Goal: Task Accomplishment & Management: Manage account settings

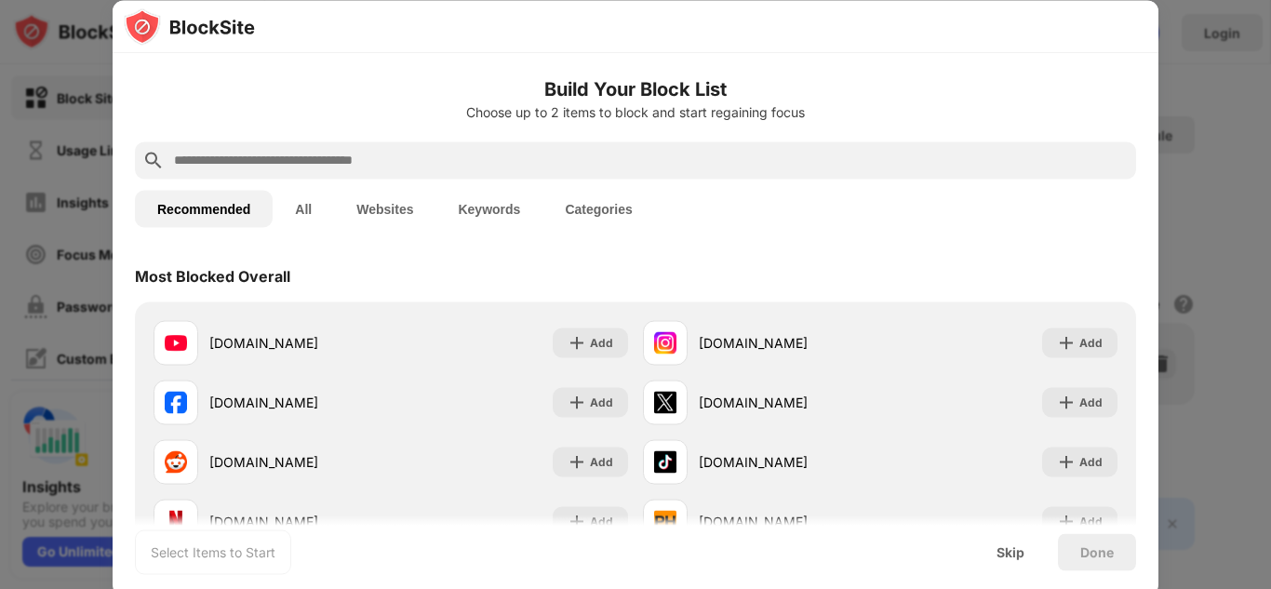
click at [485, 154] on input "text" at bounding box center [650, 160] width 957 height 22
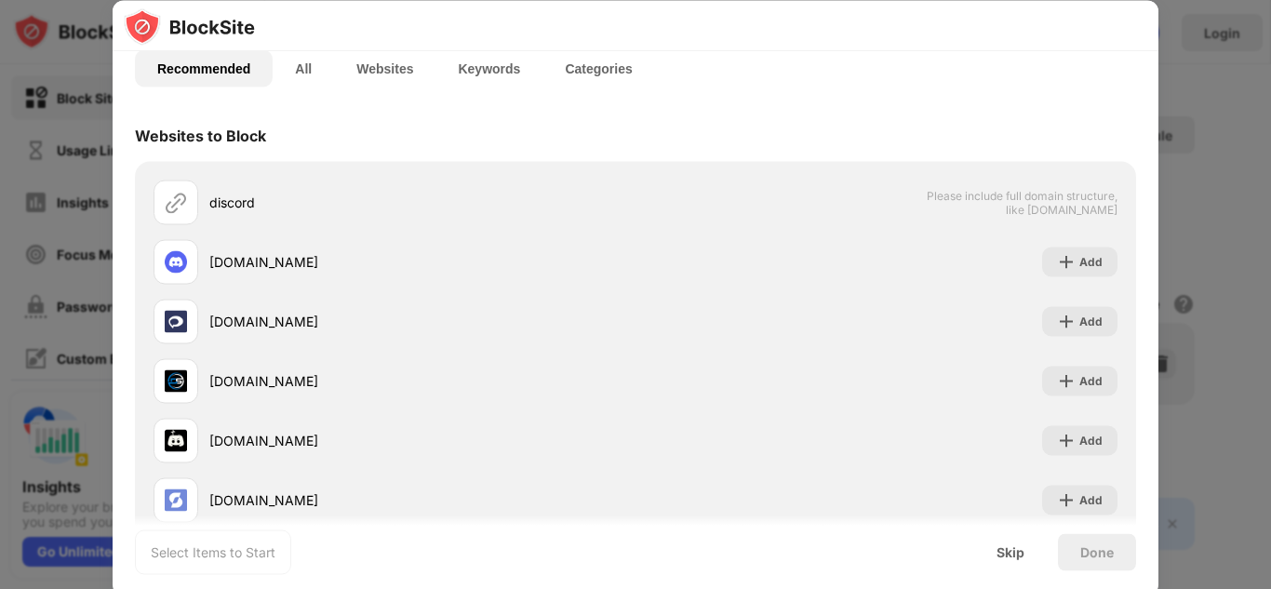
scroll to position [140, 0]
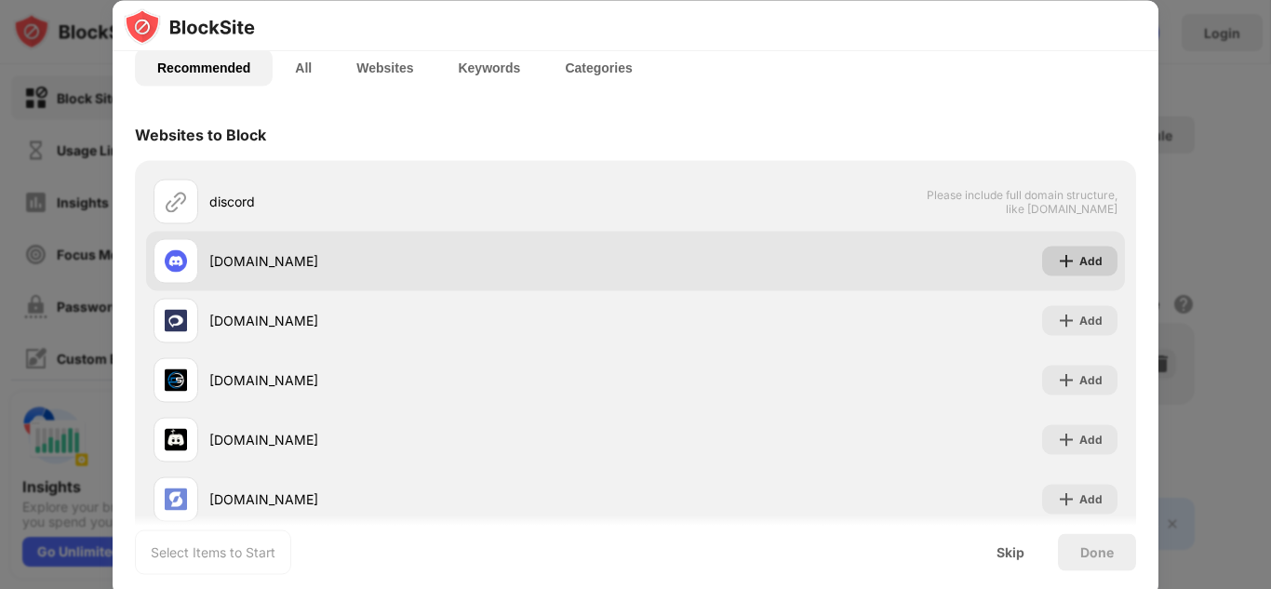
type input "*******"
click at [1057, 252] on img at bounding box center [1066, 260] width 19 height 19
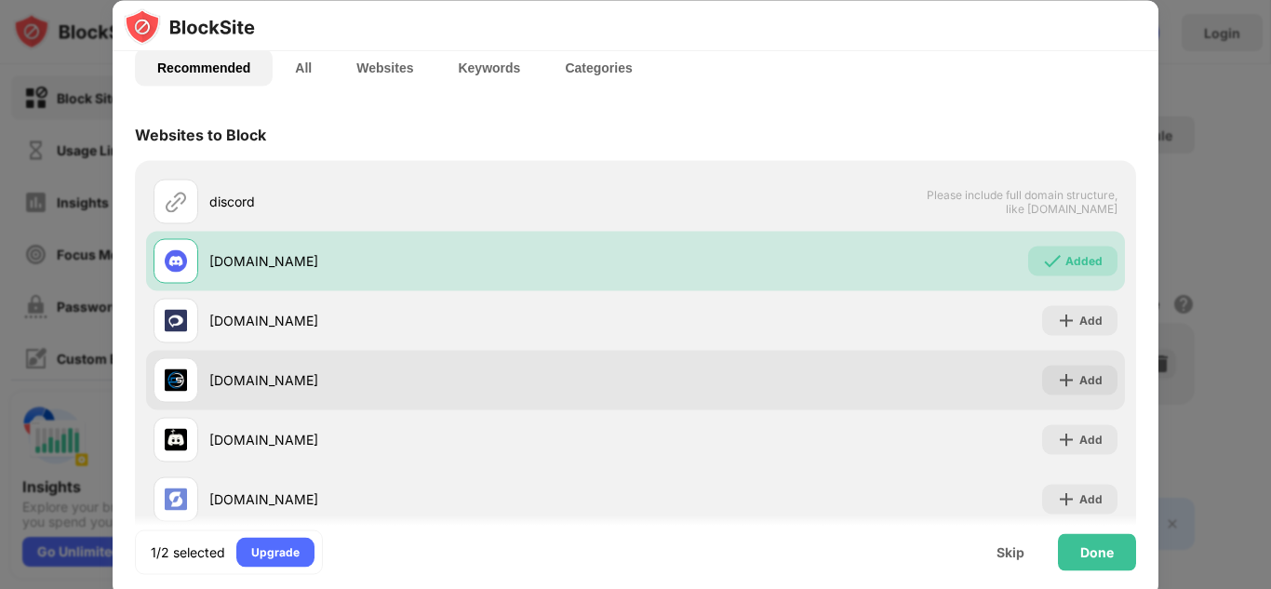
scroll to position [180, 0]
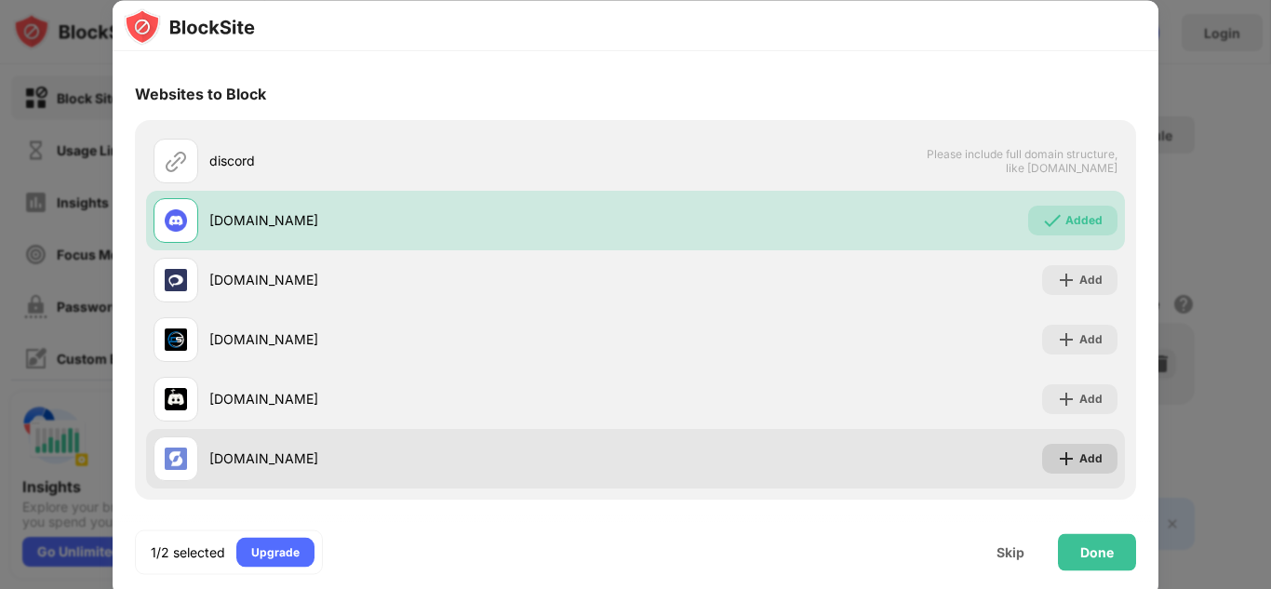
click at [1042, 457] on div "Add" at bounding box center [1079, 459] width 75 height 30
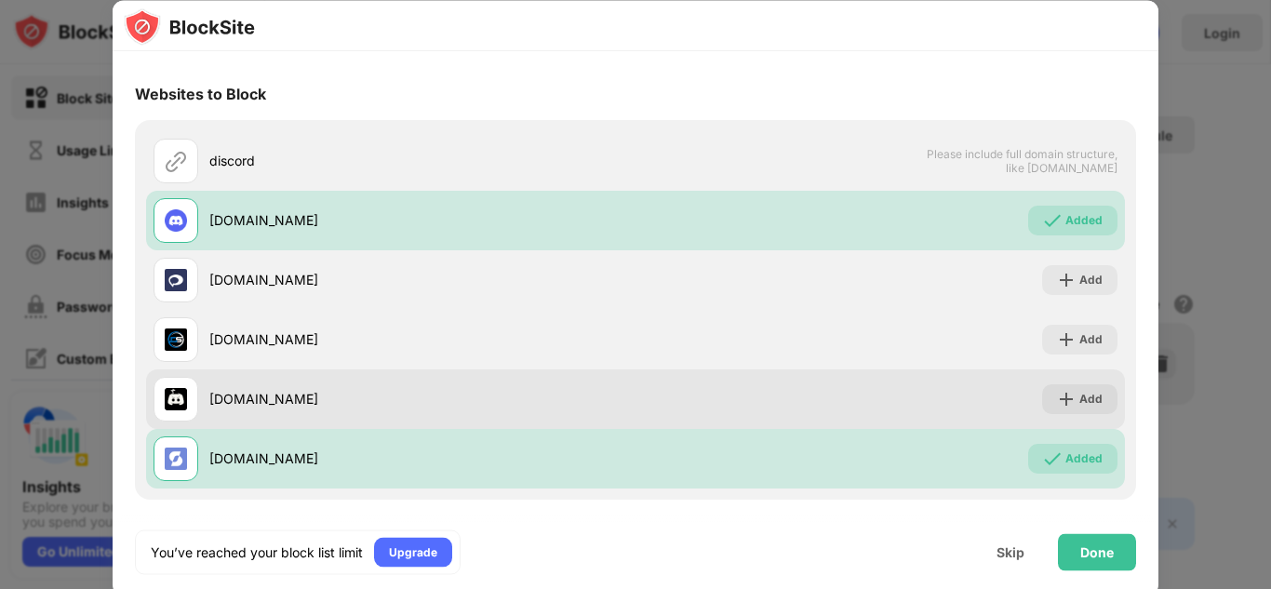
click at [1058, 376] on div "bots.gg Add" at bounding box center [635, 399] width 979 height 60
click at [1079, 398] on div "Add" at bounding box center [1090, 399] width 23 height 19
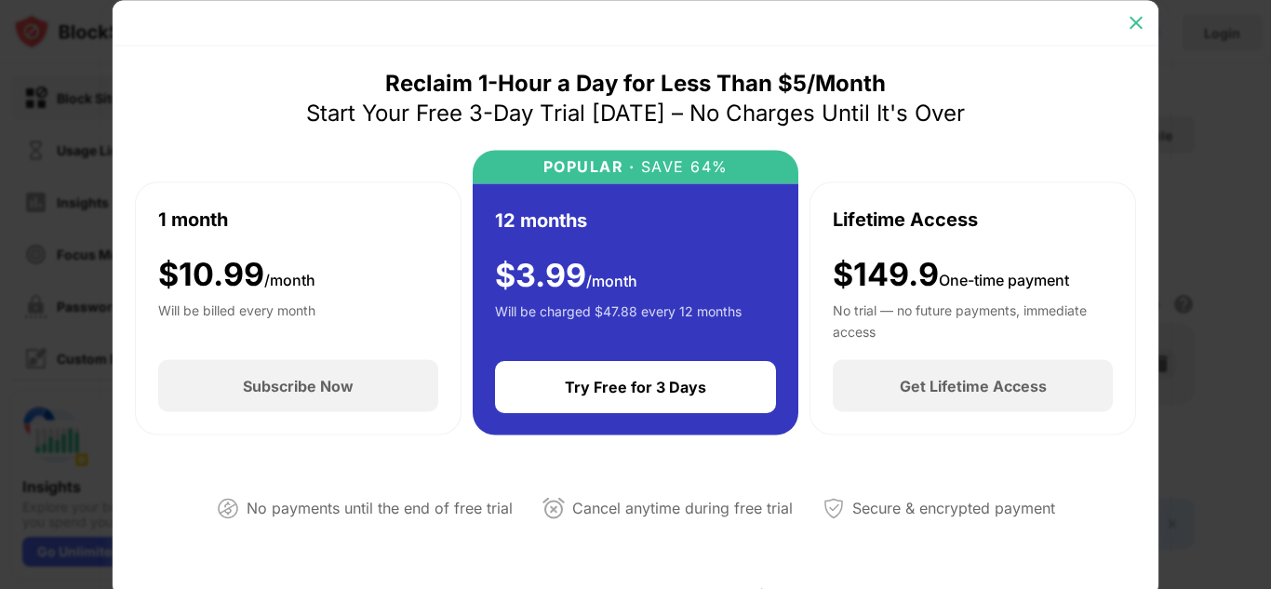
click at [1130, 23] on img at bounding box center [1136, 22] width 19 height 19
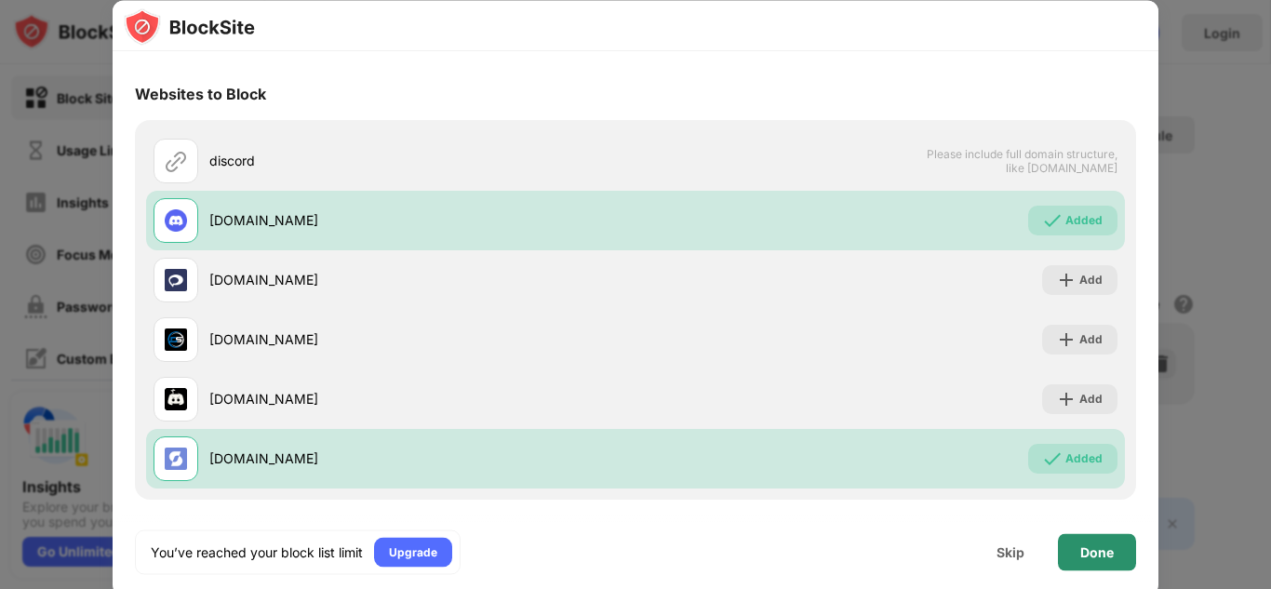
click at [1104, 555] on div "Done" at bounding box center [1096, 551] width 33 height 15
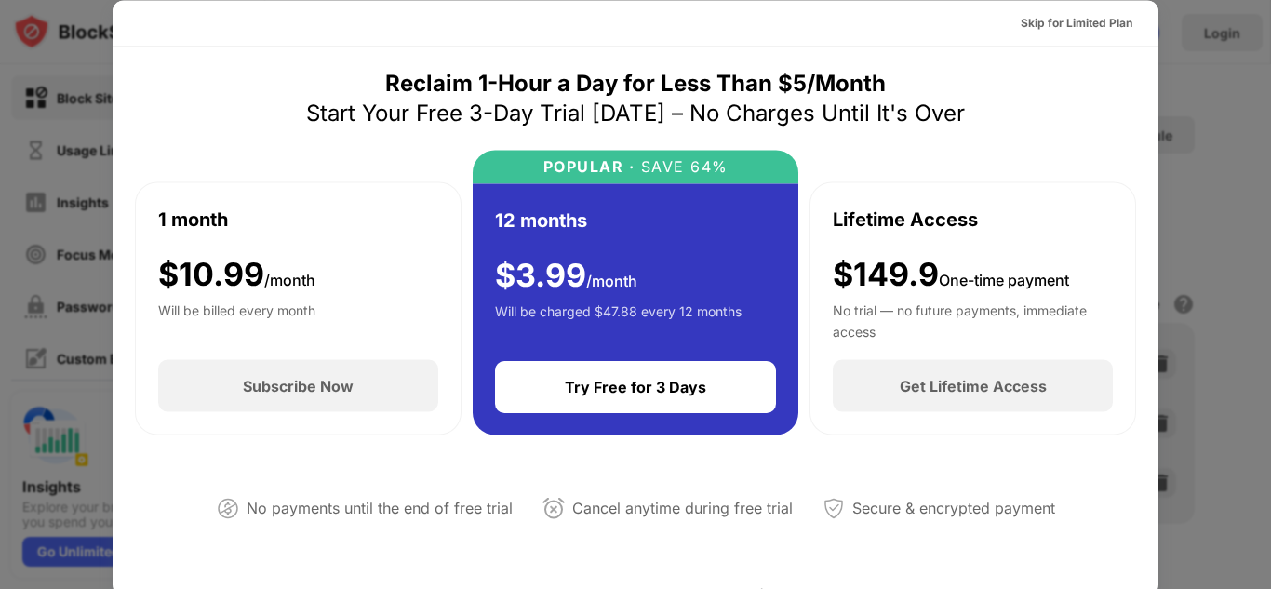
drag, startPoint x: 1096, startPoint y: 26, endPoint x: 891, endPoint y: 20, distance: 204.8
click at [891, 20] on div "Skip for Limited Plan" at bounding box center [636, 23] width 1046 height 46
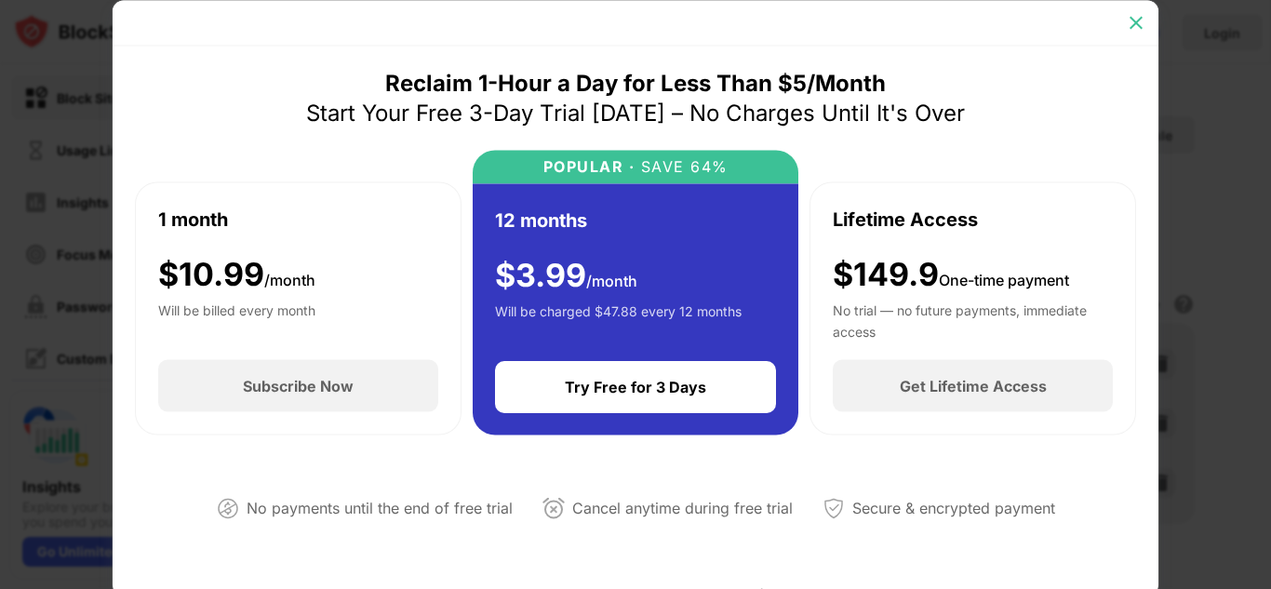
click at [1138, 20] on img at bounding box center [1136, 22] width 19 height 19
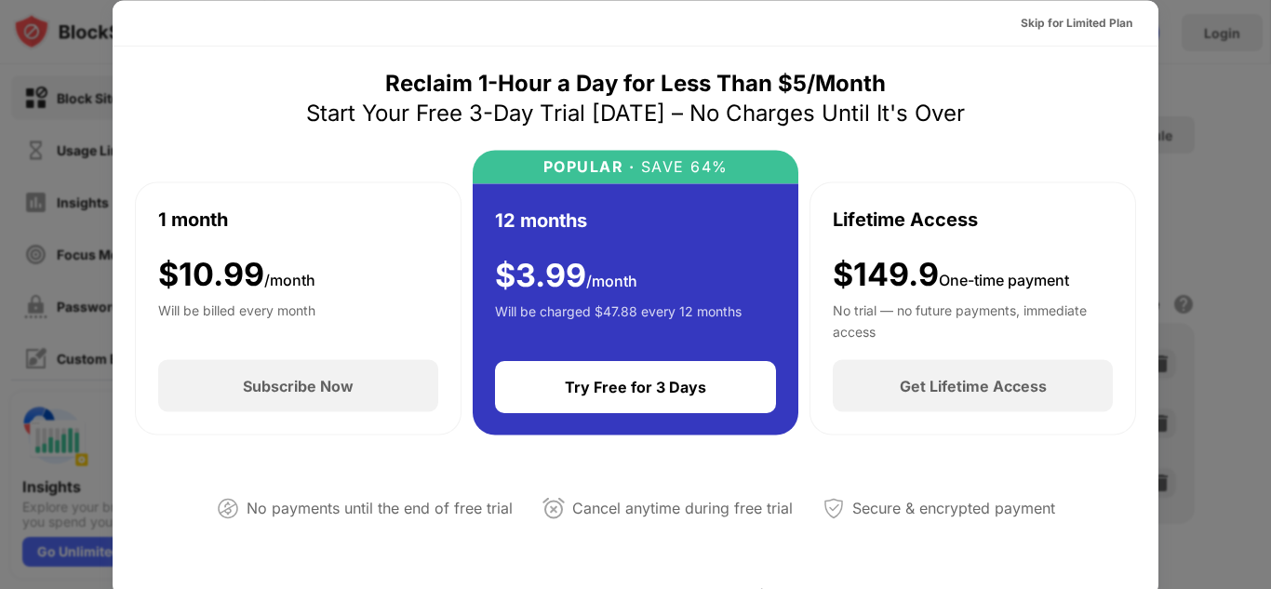
drag, startPoint x: 1077, startPoint y: 20, endPoint x: 1086, endPoint y: 26, distance: 11.4
click at [1086, 26] on div "Skip for Limited Plan" at bounding box center [1077, 22] width 112 height 19
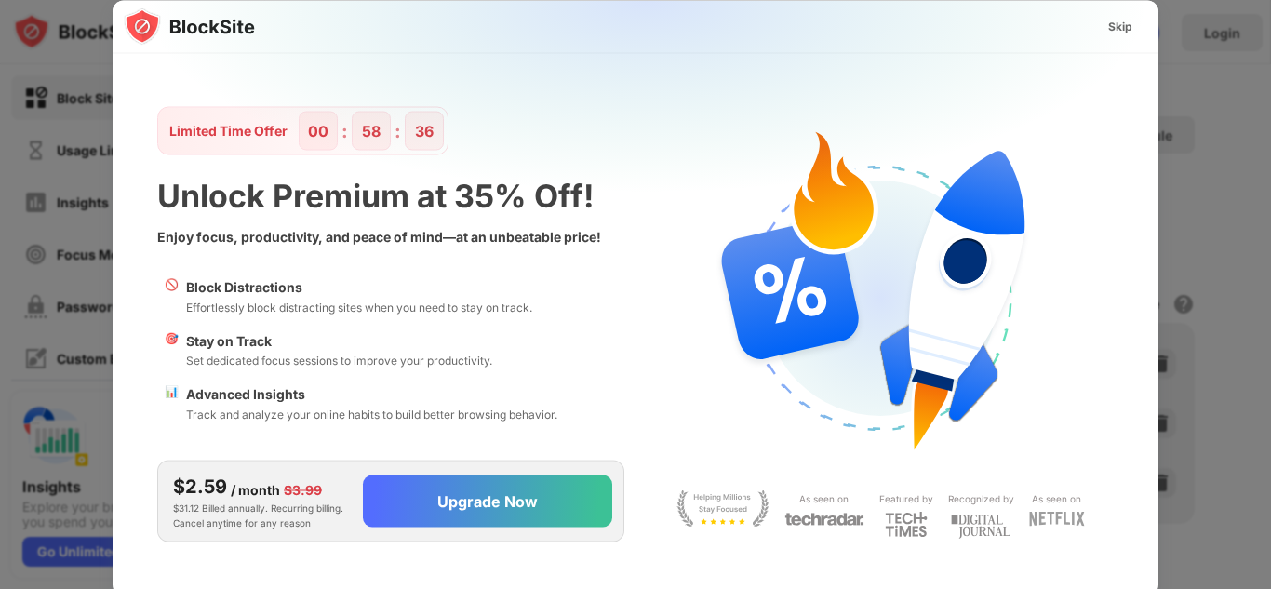
click at [1086, 26] on img at bounding box center [647, 184] width 1046 height 368
click at [1118, 23] on div "Skip" at bounding box center [1120, 26] width 24 height 19
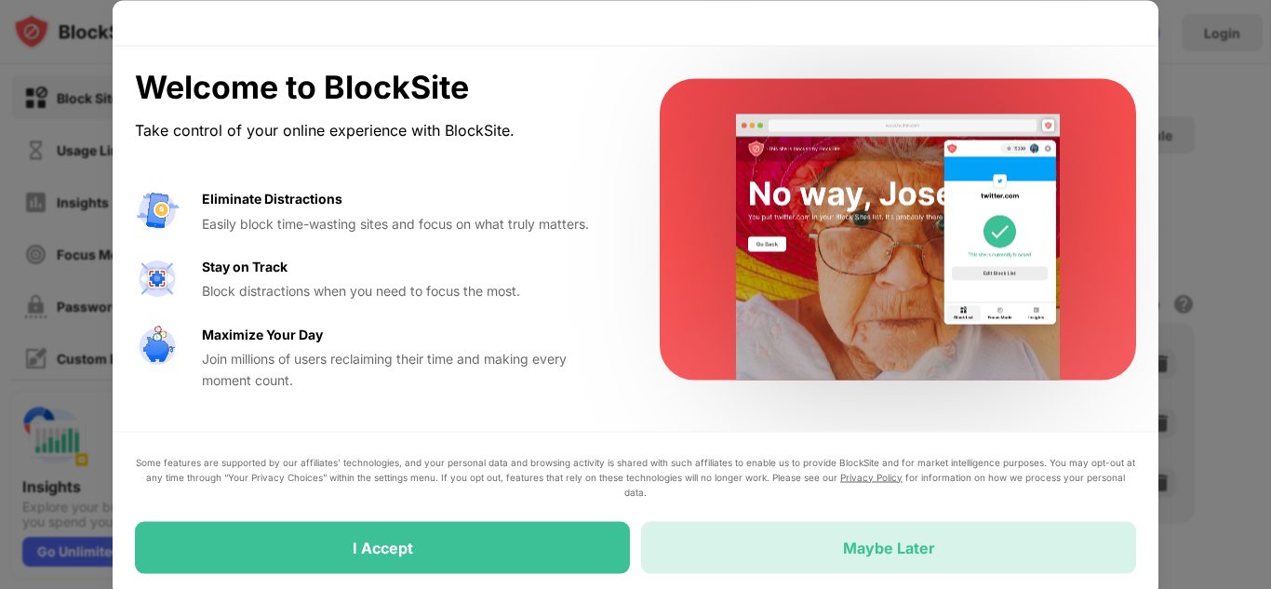
click at [923, 540] on div "Maybe Later" at bounding box center [889, 547] width 92 height 19
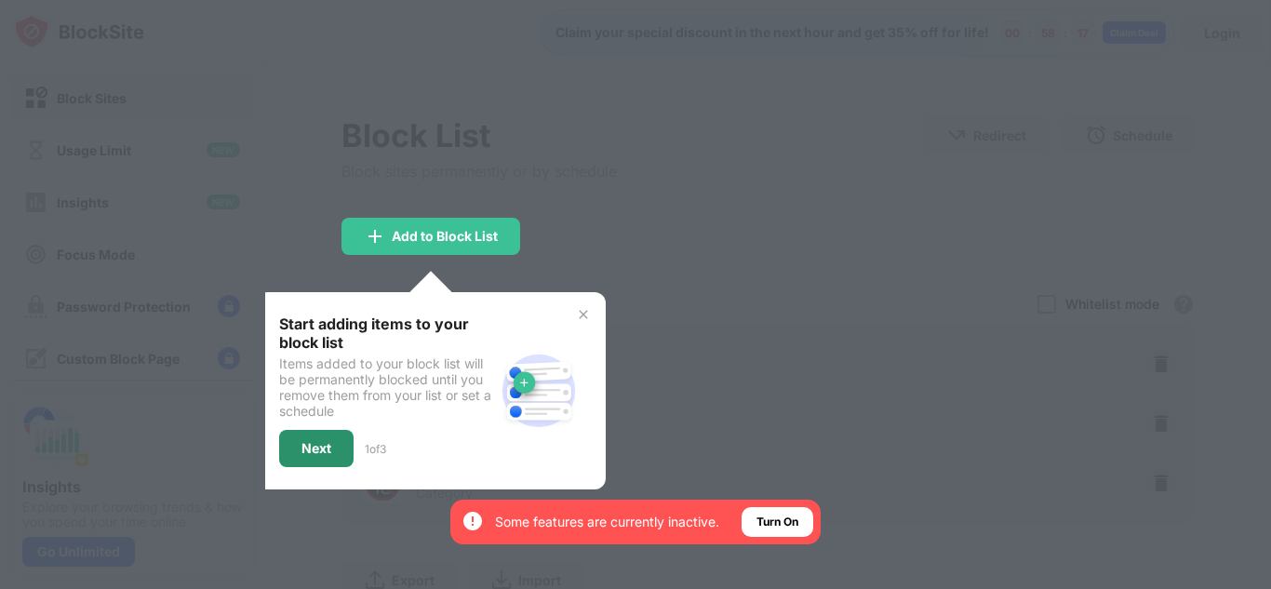
click at [306, 444] on div "Next" at bounding box center [316, 448] width 30 height 15
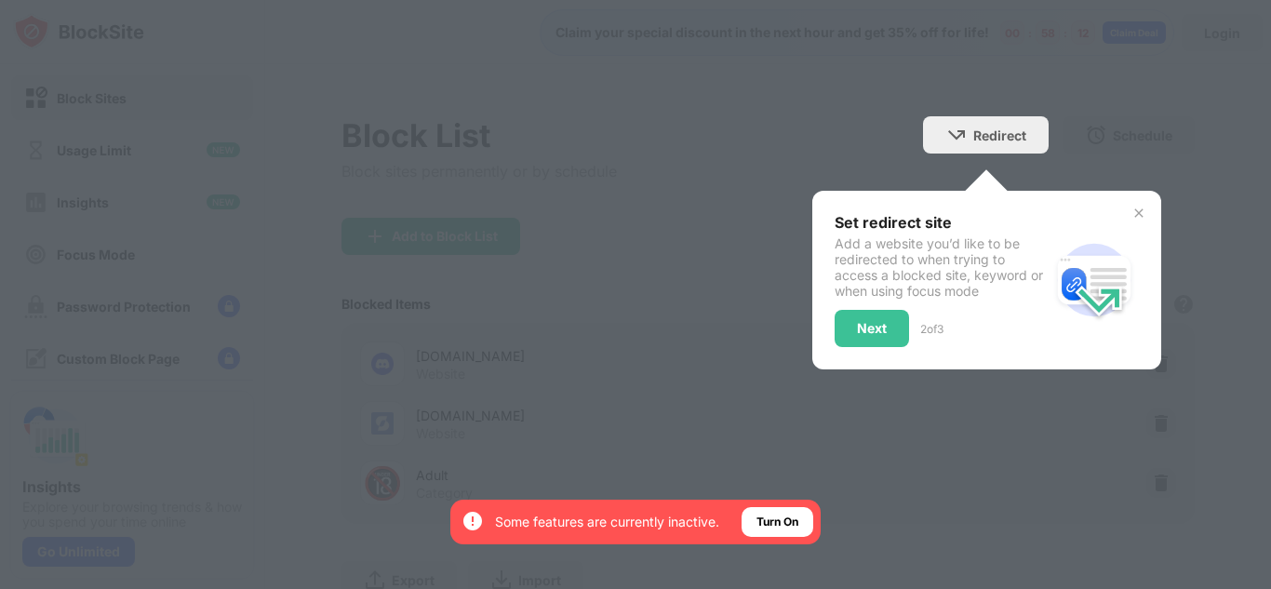
click at [1131, 210] on img at bounding box center [1138, 213] width 15 height 15
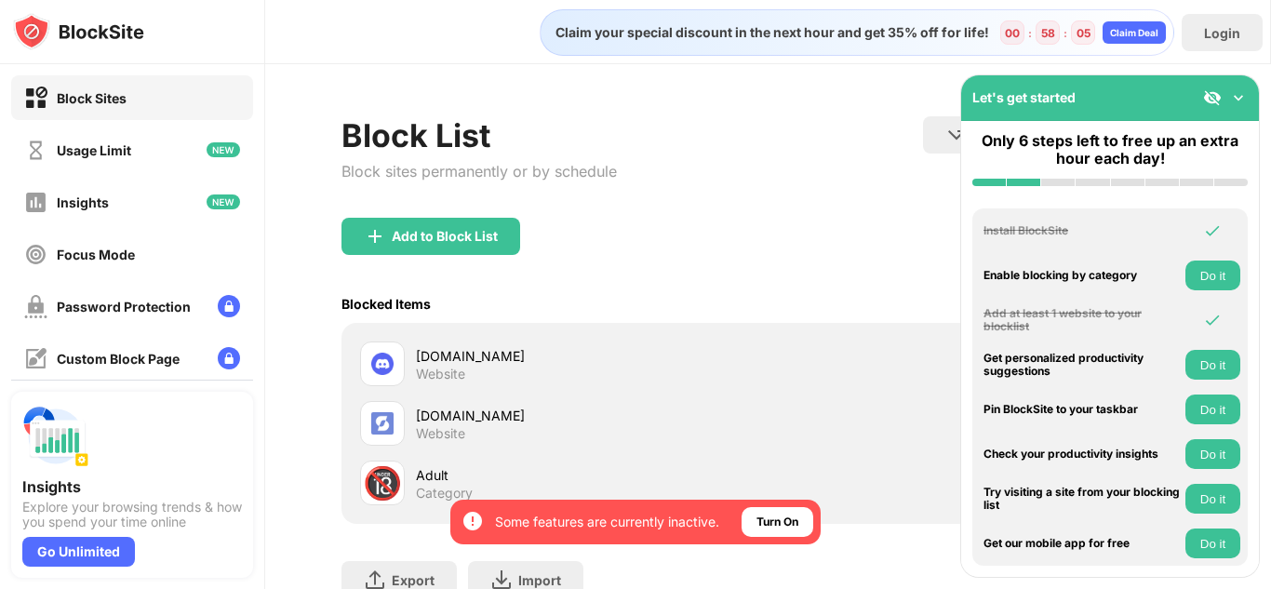
click at [1236, 94] on img at bounding box center [1238, 97] width 19 height 19
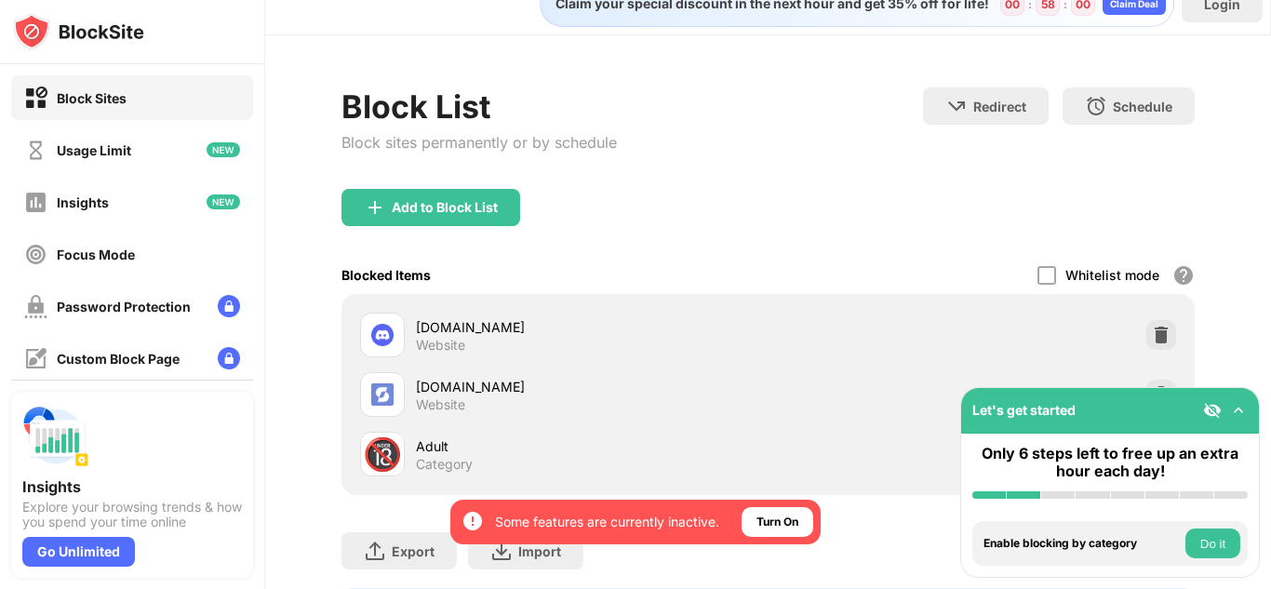
scroll to position [32, 0]
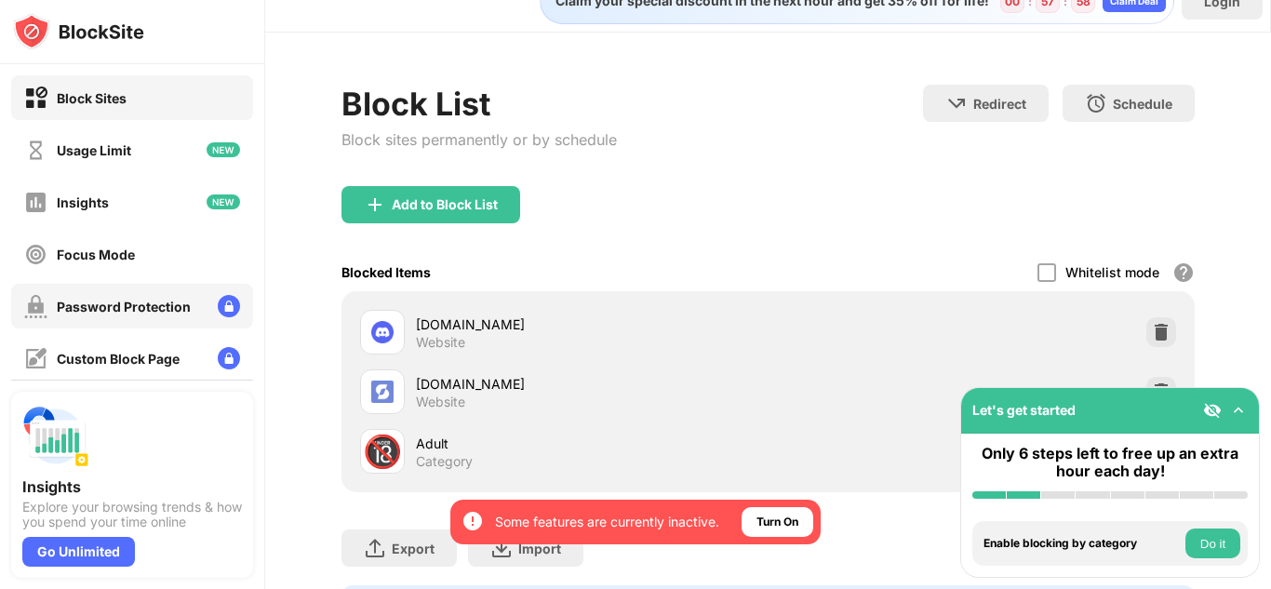
click at [218, 302] on img at bounding box center [229, 306] width 22 height 22
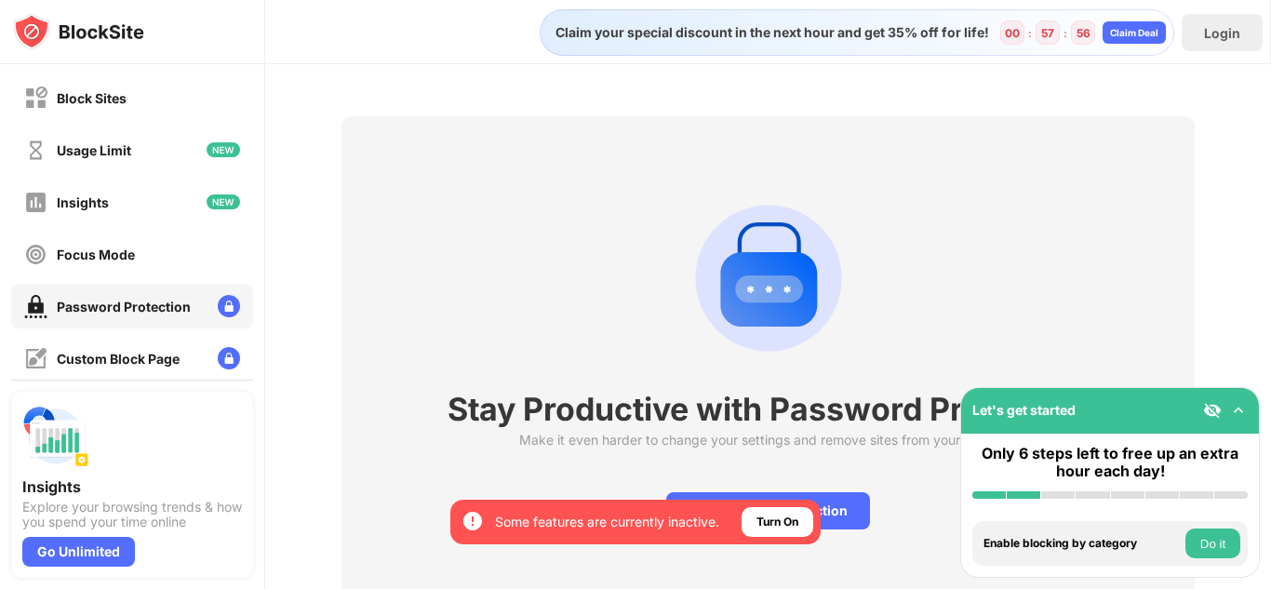
scroll to position [78, 0]
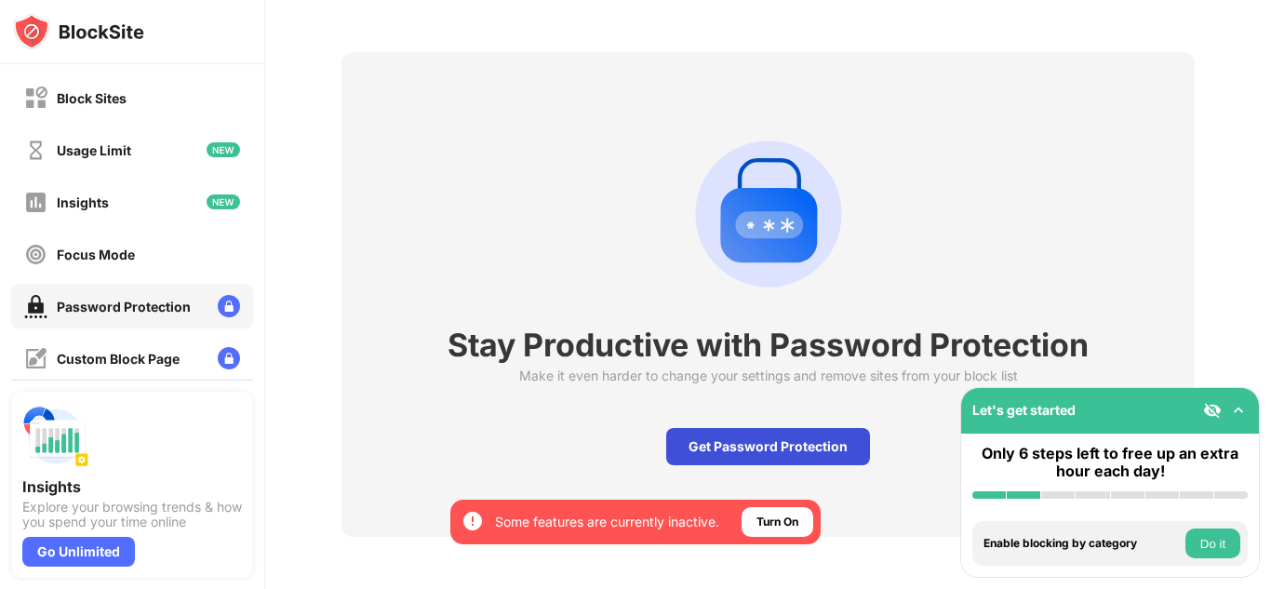
click at [769, 432] on div "Get Password Protection" at bounding box center [768, 446] width 204 height 37
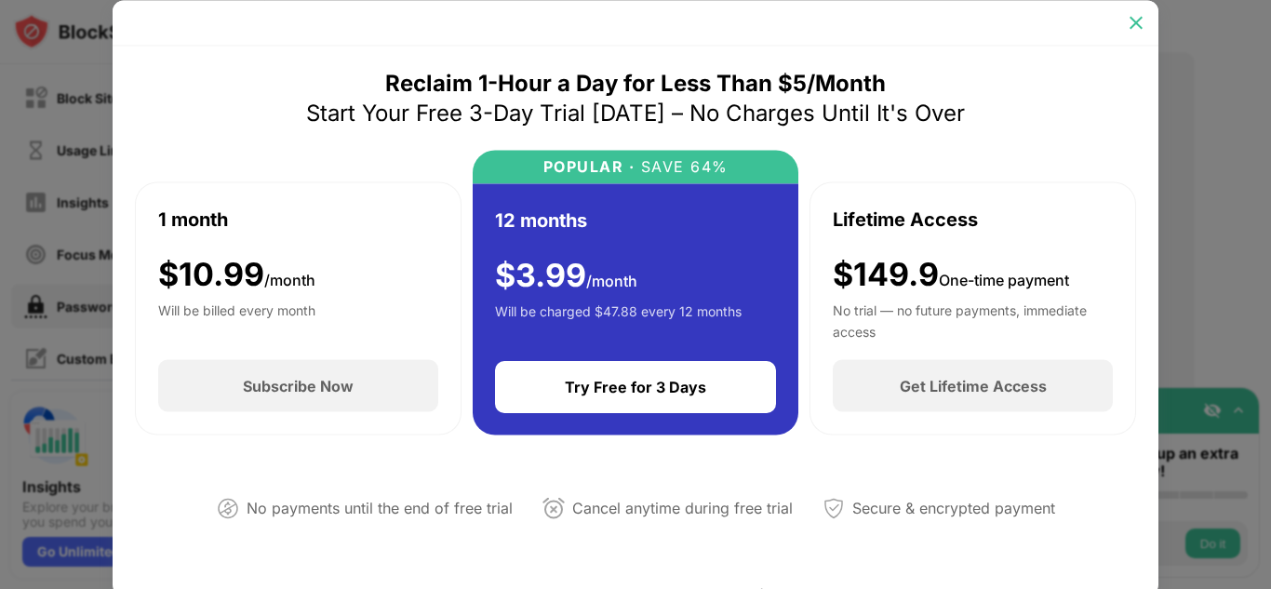
click at [1129, 14] on img at bounding box center [1136, 22] width 19 height 19
